Goal: Task Accomplishment & Management: Manage account settings

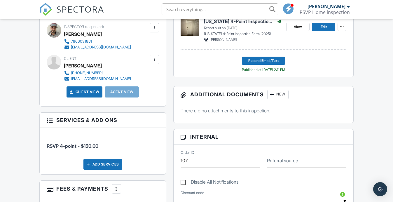
scroll to position [180, 0]
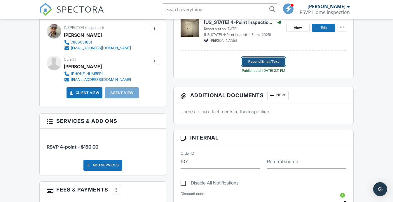
click at [268, 64] on span "Resend Email/Text" at bounding box center [263, 62] width 30 height 6
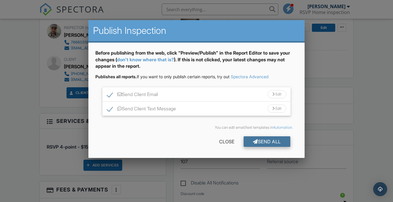
click at [265, 141] on div "Send All" at bounding box center [267, 141] width 47 height 11
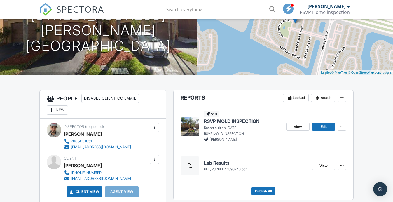
scroll to position [124, 0]
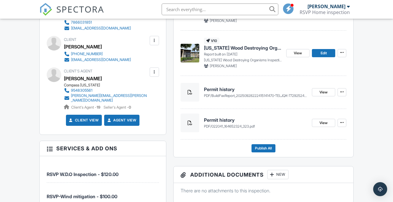
scroll to position [204, 0]
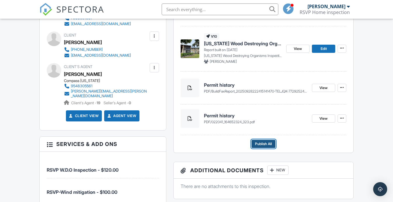
click at [261, 142] on span "Publish All" at bounding box center [263, 144] width 17 height 6
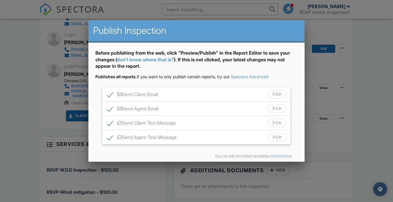
scroll to position [25, 0]
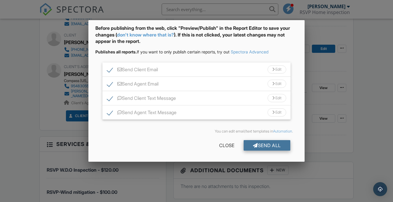
click at [262, 149] on div "Send All" at bounding box center [267, 145] width 47 height 11
